Goal: Complete application form

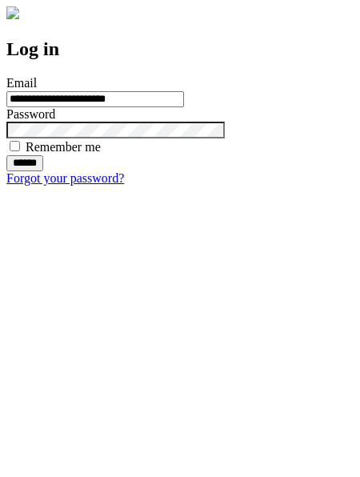
type input "**********"
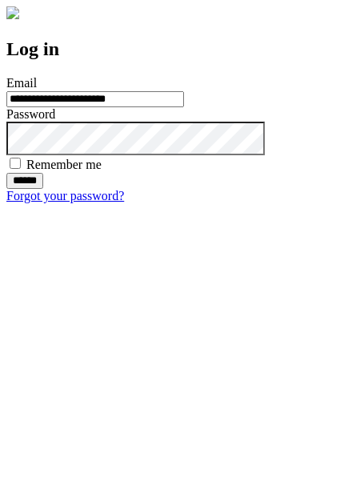
click at [43, 189] on input "******" at bounding box center [24, 181] width 37 height 16
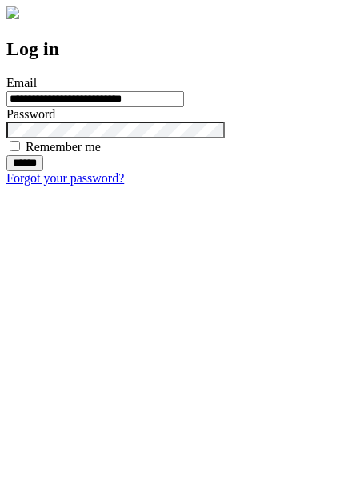
type input "**********"
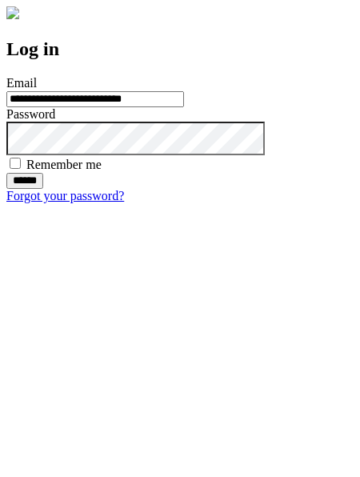
click at [43, 189] on input "******" at bounding box center [24, 181] width 37 height 16
